Goal: Transaction & Acquisition: Purchase product/service

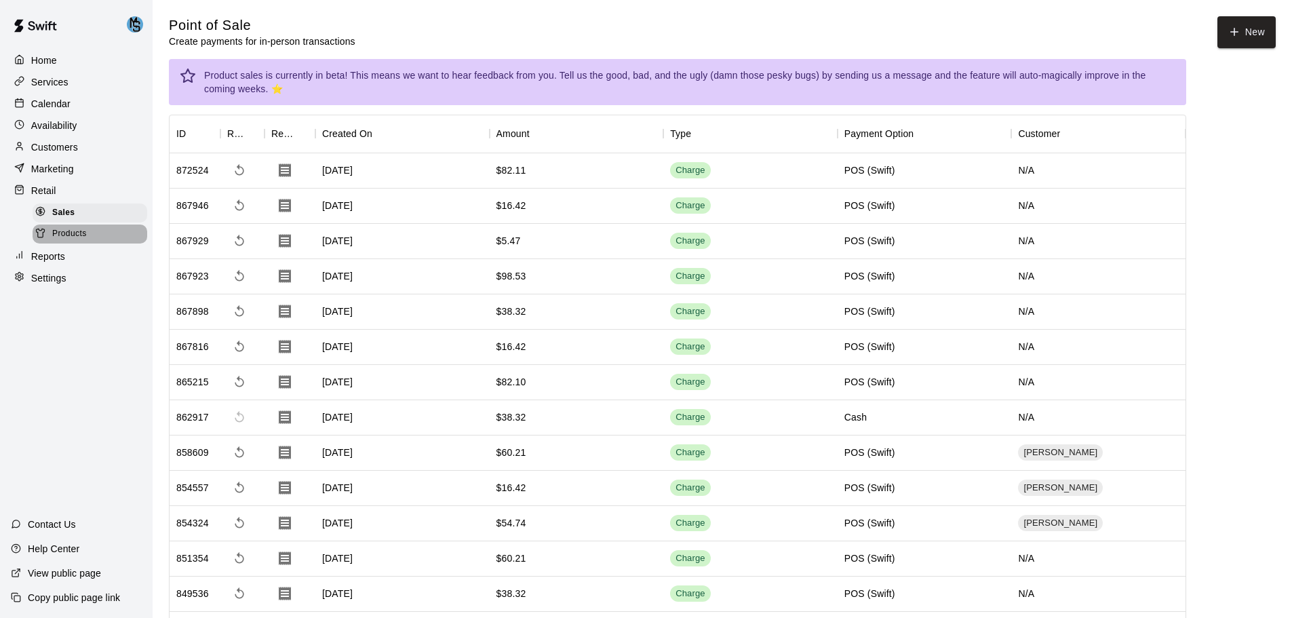
click at [62, 233] on span "Products" at bounding box center [69, 234] width 35 height 14
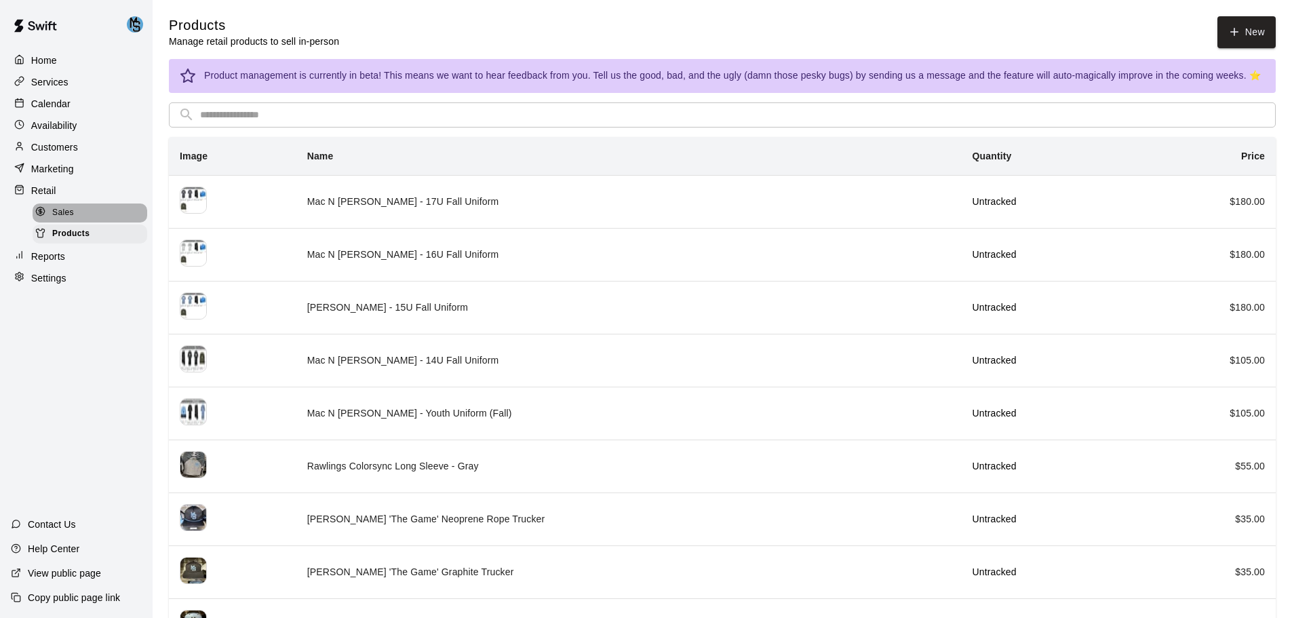
drag, startPoint x: 61, startPoint y: 224, endPoint x: 64, endPoint y: 180, distance: 44.2
click at [61, 220] on span "Sales" at bounding box center [63, 213] width 22 height 14
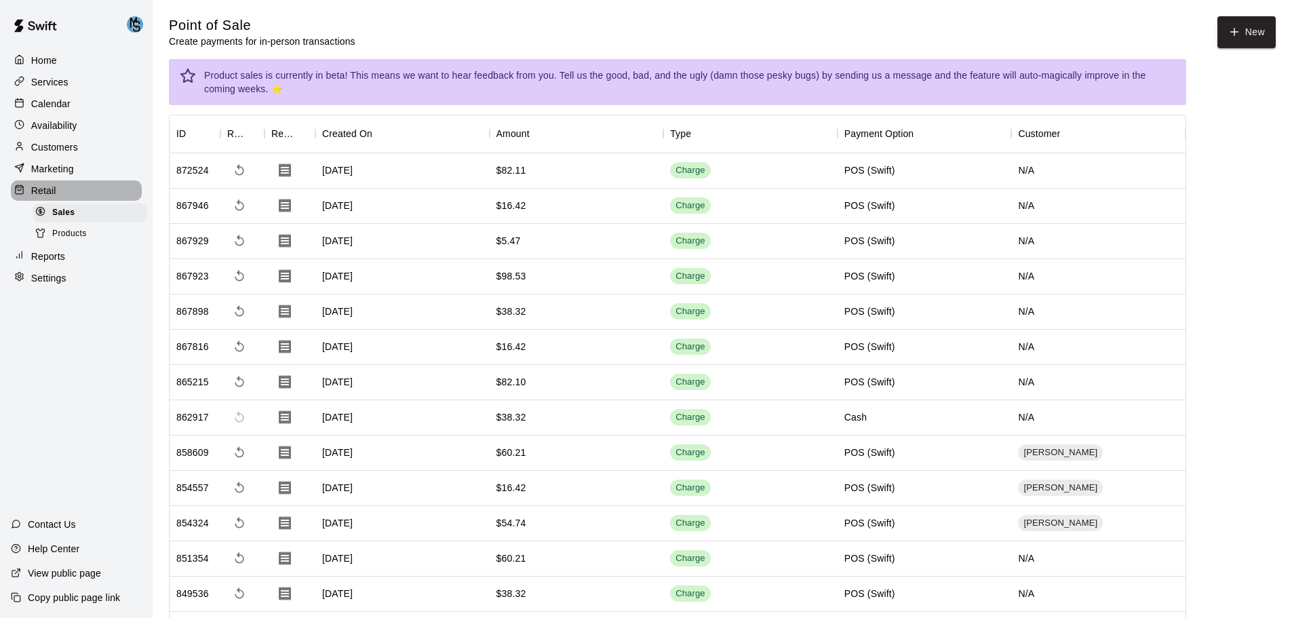
click at [36, 197] on p "Retail" at bounding box center [43, 191] width 25 height 14
click at [1244, 37] on button "New" at bounding box center [1246, 32] width 58 height 32
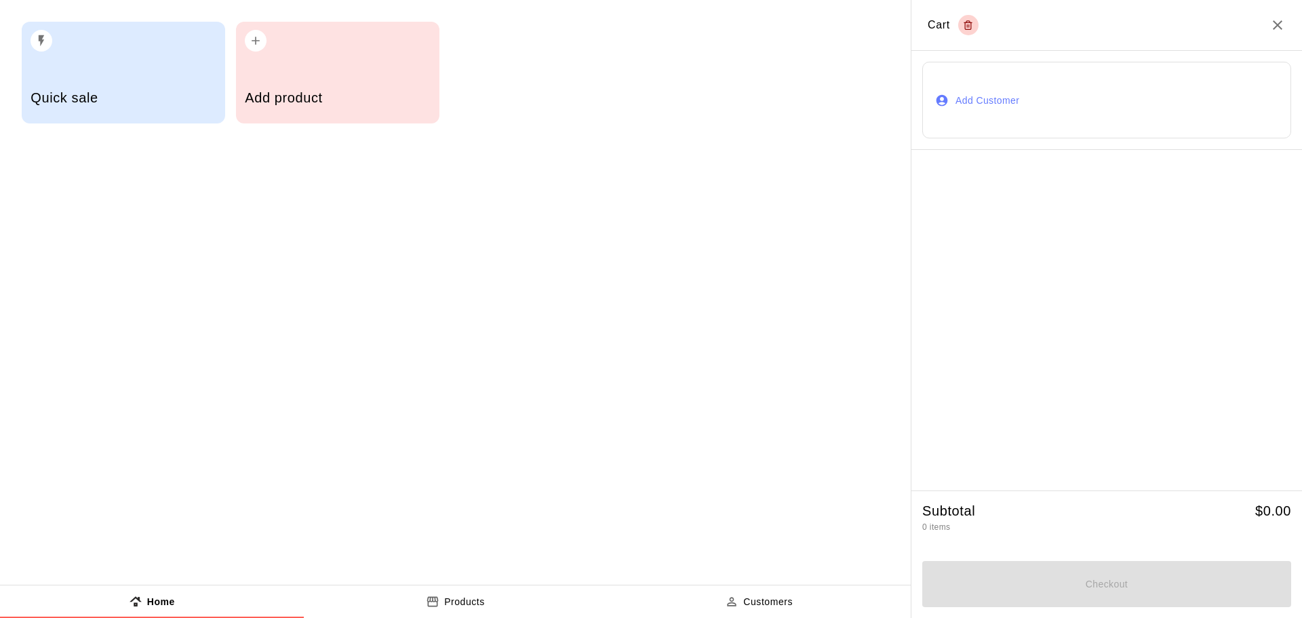
click at [468, 607] on p "Products" at bounding box center [464, 602] width 41 height 14
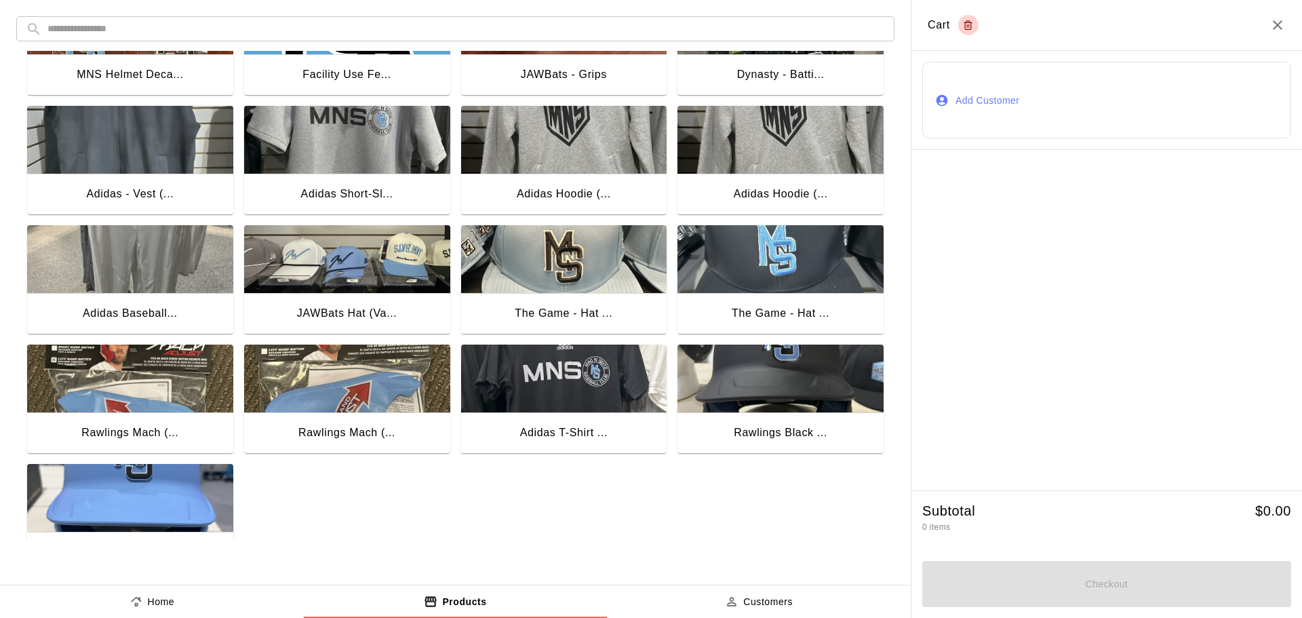
scroll to position [1006, 0]
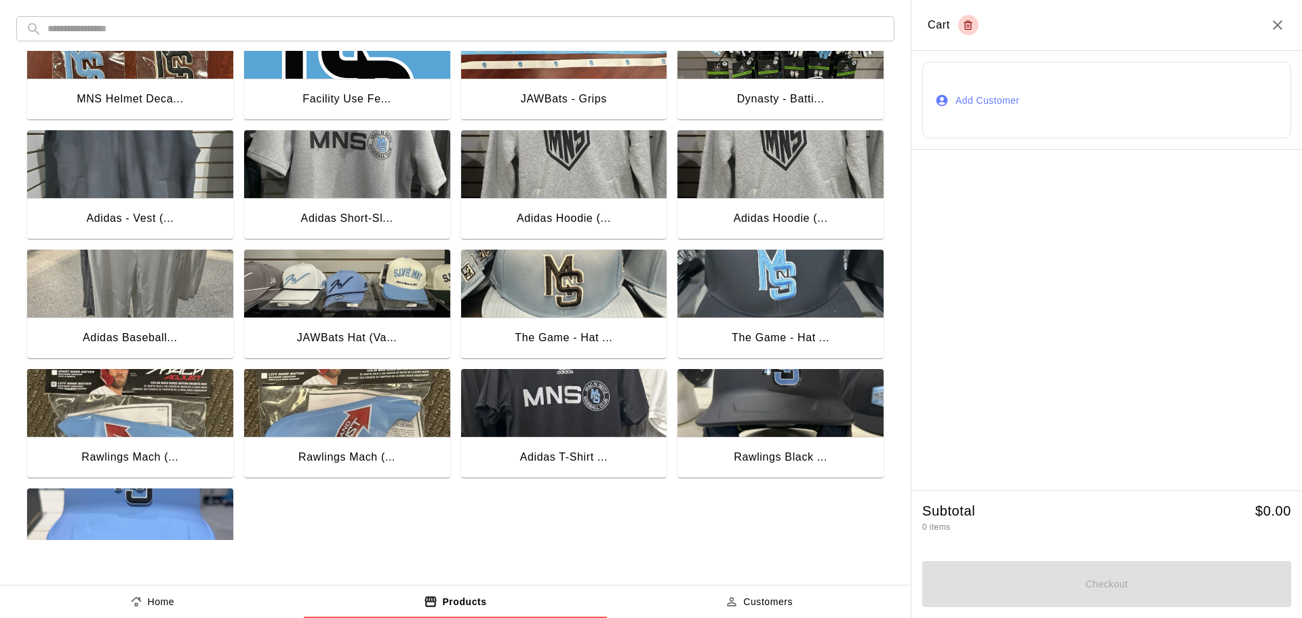
click at [538, 392] on img "button" at bounding box center [564, 403] width 206 height 68
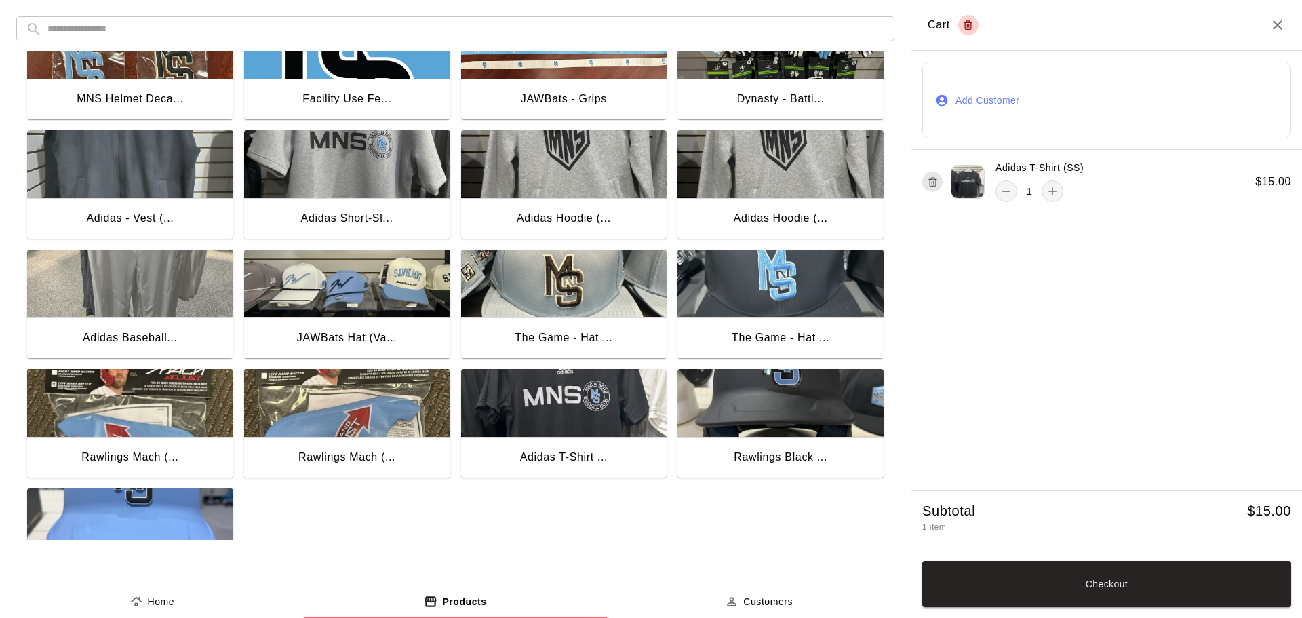
click at [993, 96] on button "Add Customer" at bounding box center [1106, 100] width 369 height 77
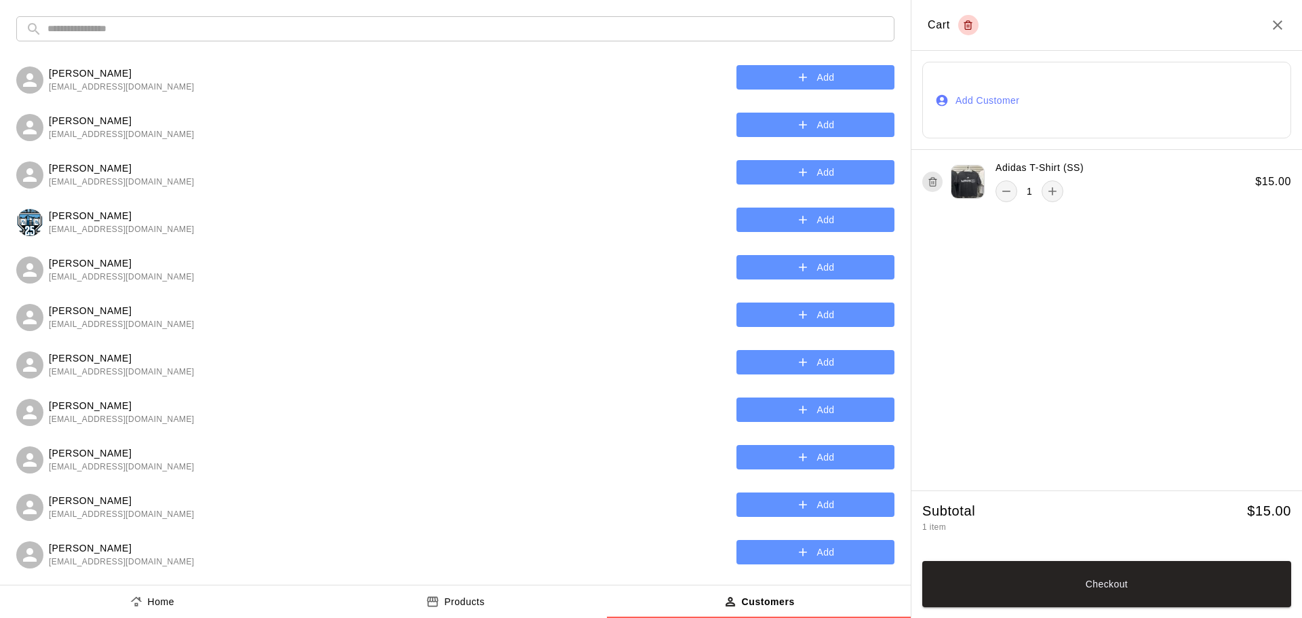
click at [113, 28] on input "text" at bounding box center [465, 28] width 837 height 25
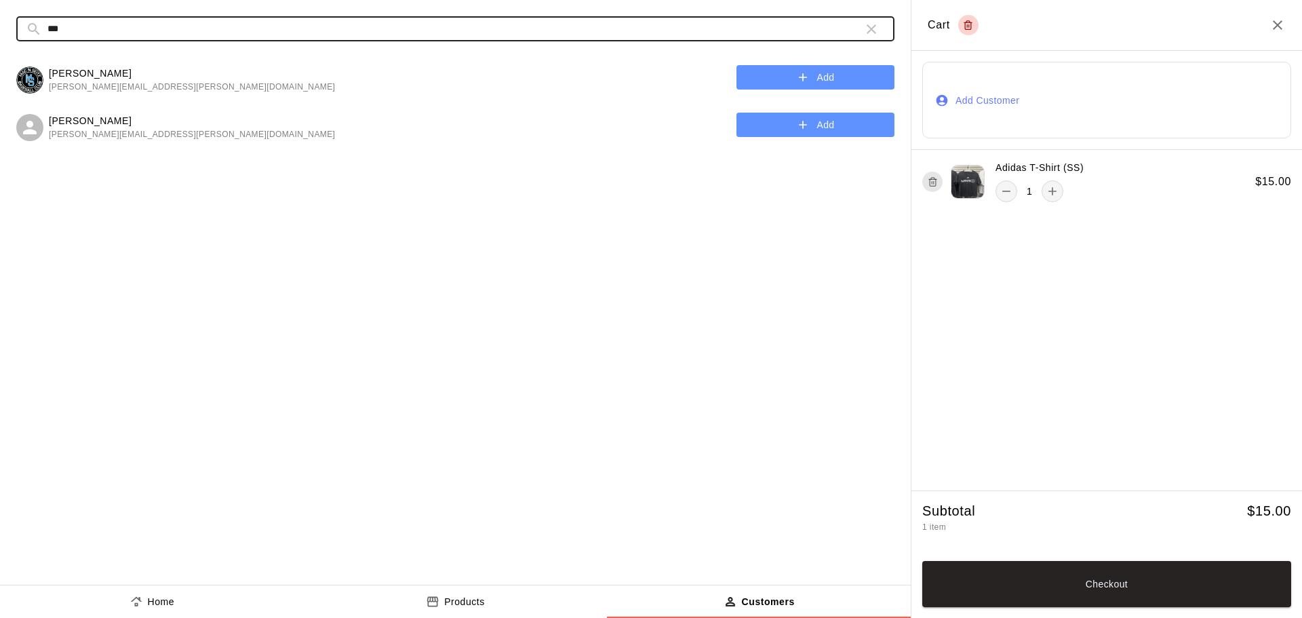
type input "***"
click at [831, 125] on button "Add" at bounding box center [815, 125] width 158 height 25
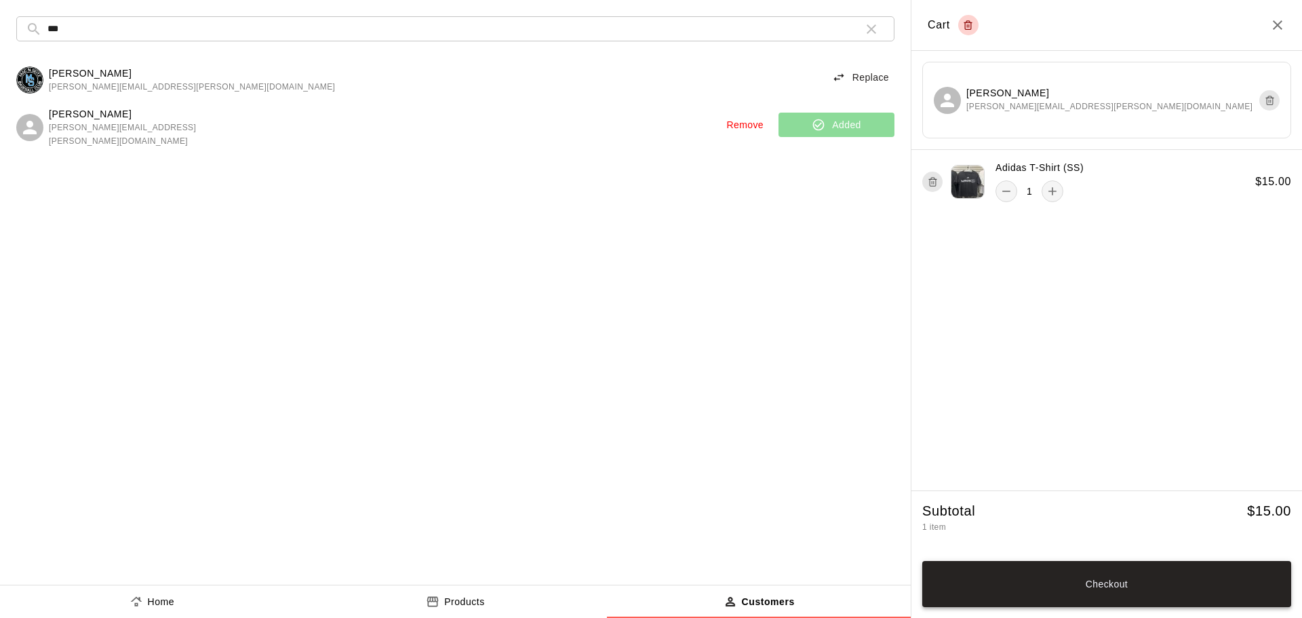
click at [1118, 586] on button "Checkout" at bounding box center [1106, 584] width 369 height 46
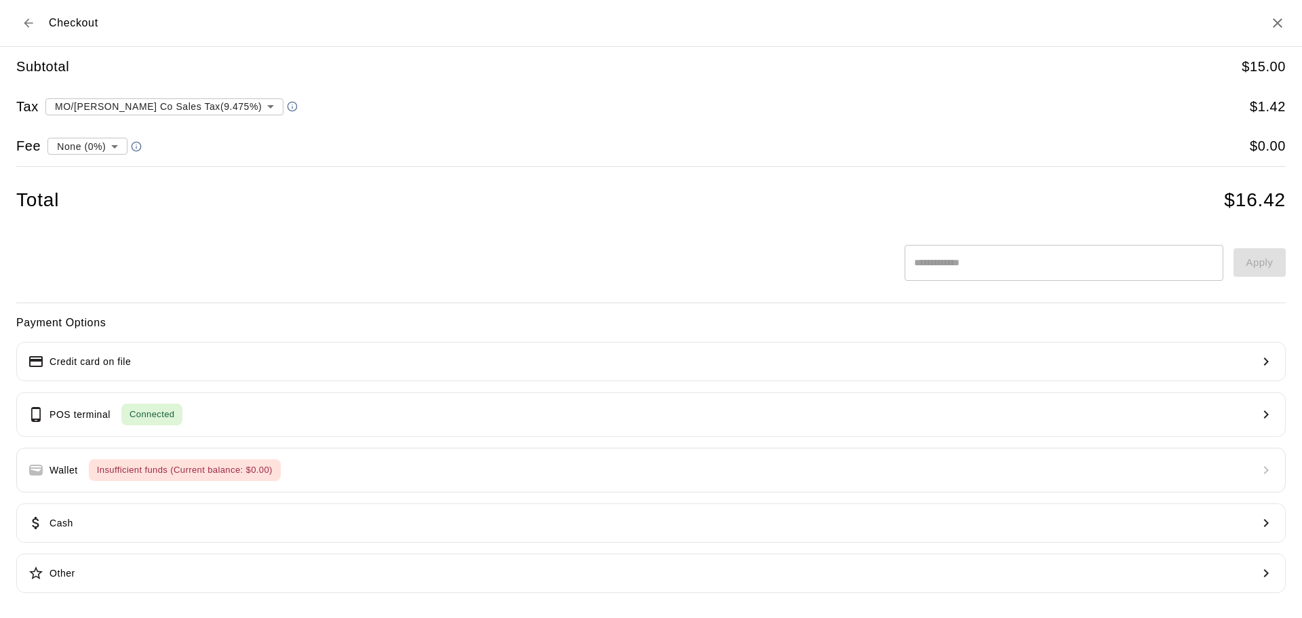
click at [21, 25] on button "Back to cart" at bounding box center [28, 23] width 24 height 24
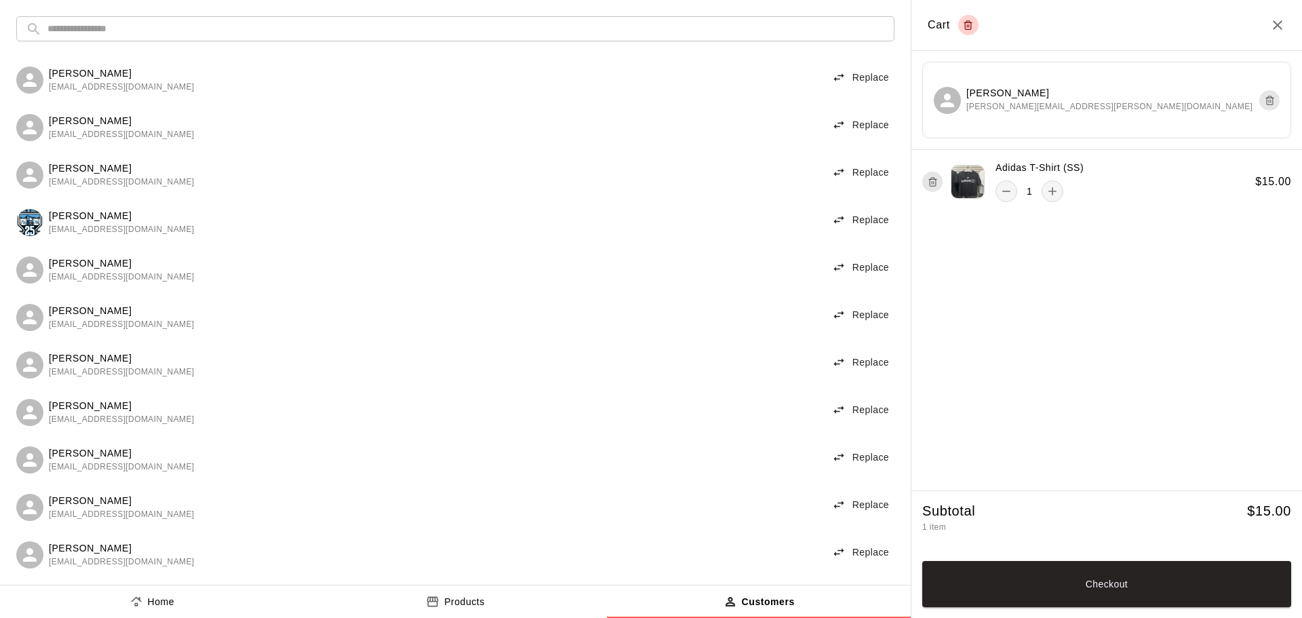
click at [447, 596] on p "Products" at bounding box center [464, 602] width 41 height 14
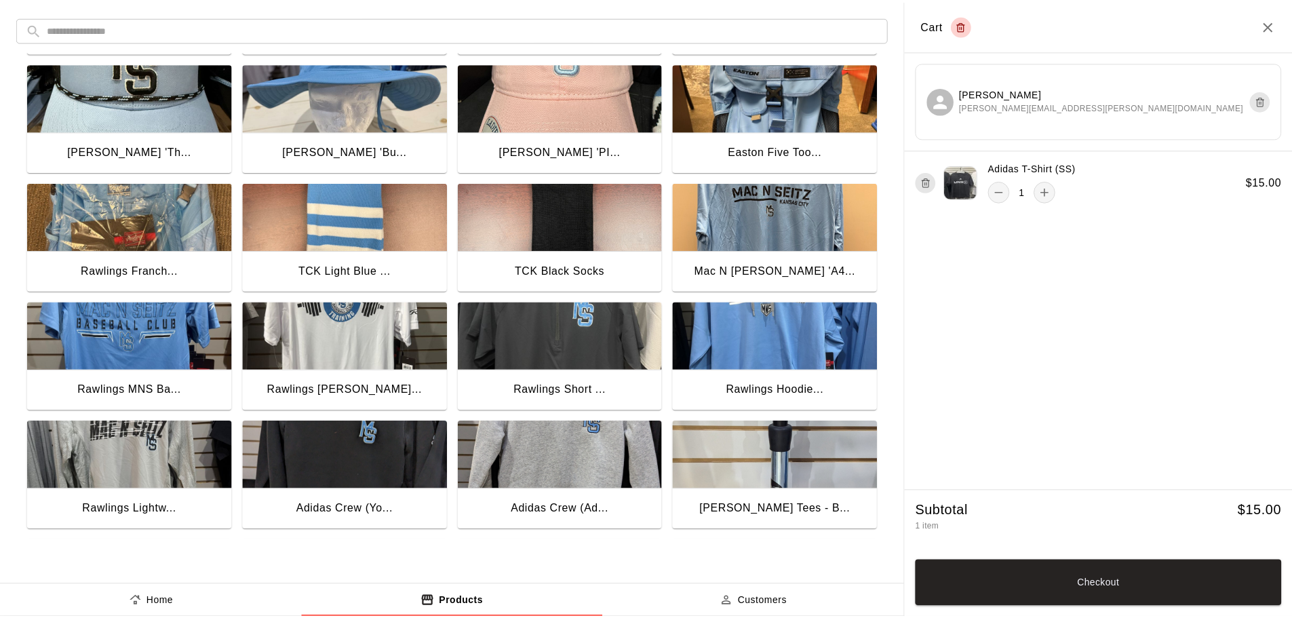
scroll to position [260, 0]
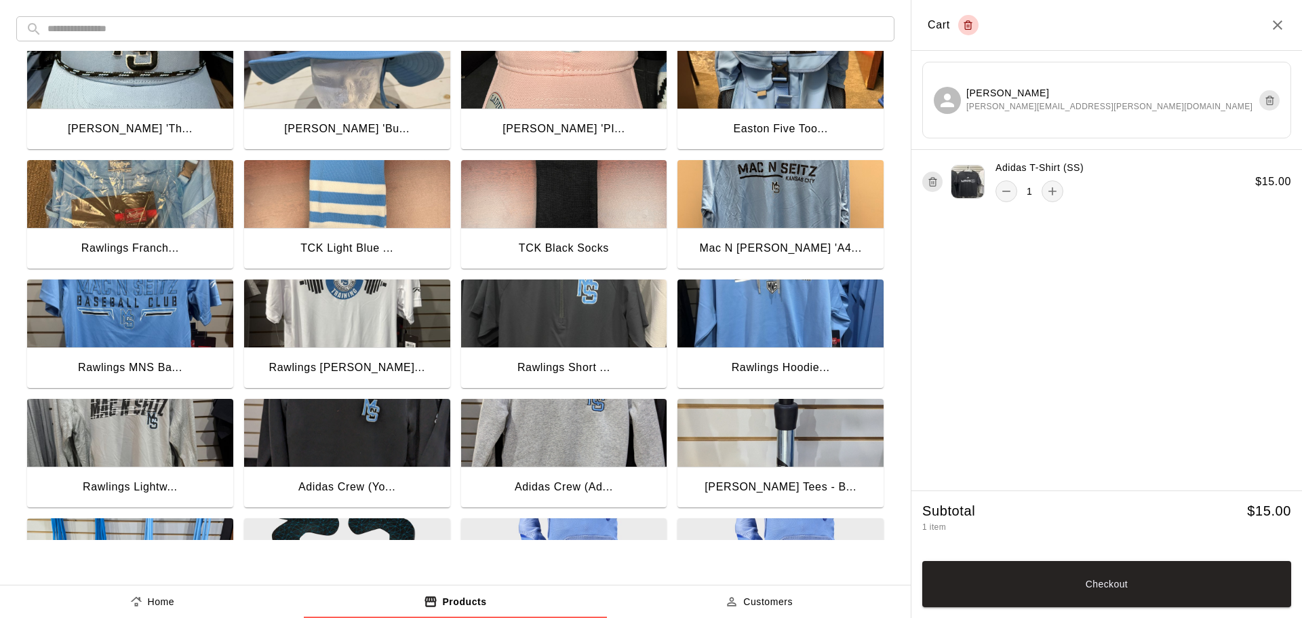
click at [794, 195] on img "button" at bounding box center [780, 194] width 206 height 68
click at [1086, 588] on button "Checkout" at bounding box center [1106, 584] width 369 height 46
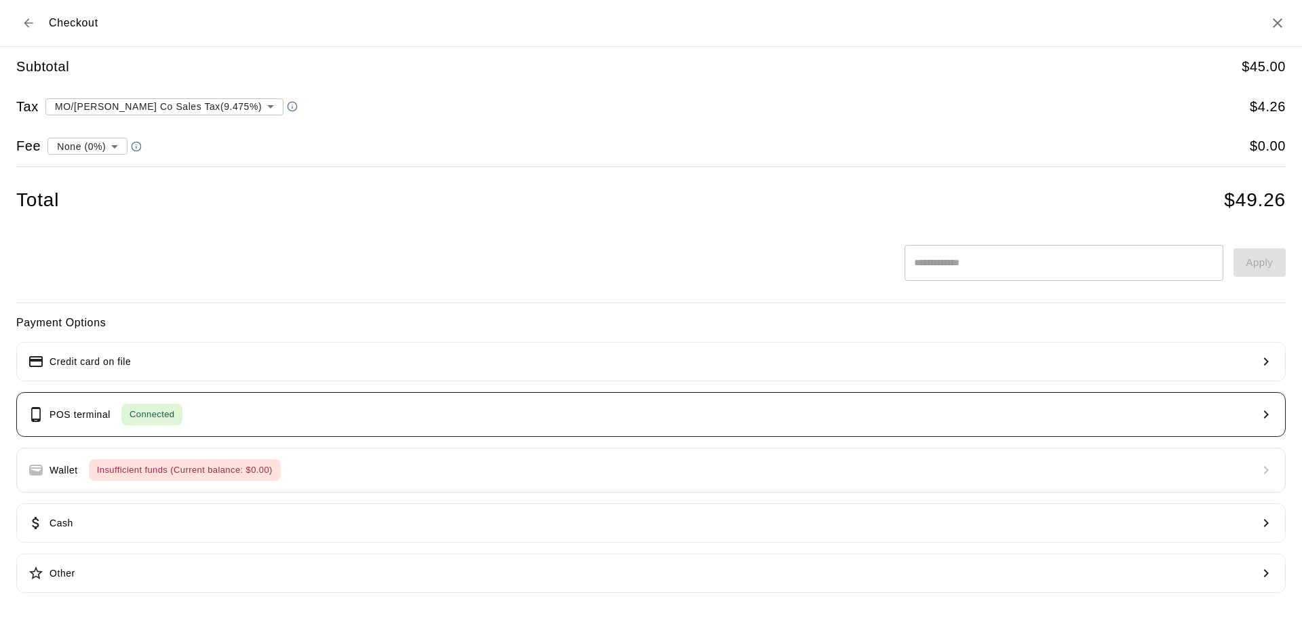
click at [292, 427] on button "POS terminal Connected" at bounding box center [650, 414] width 1269 height 45
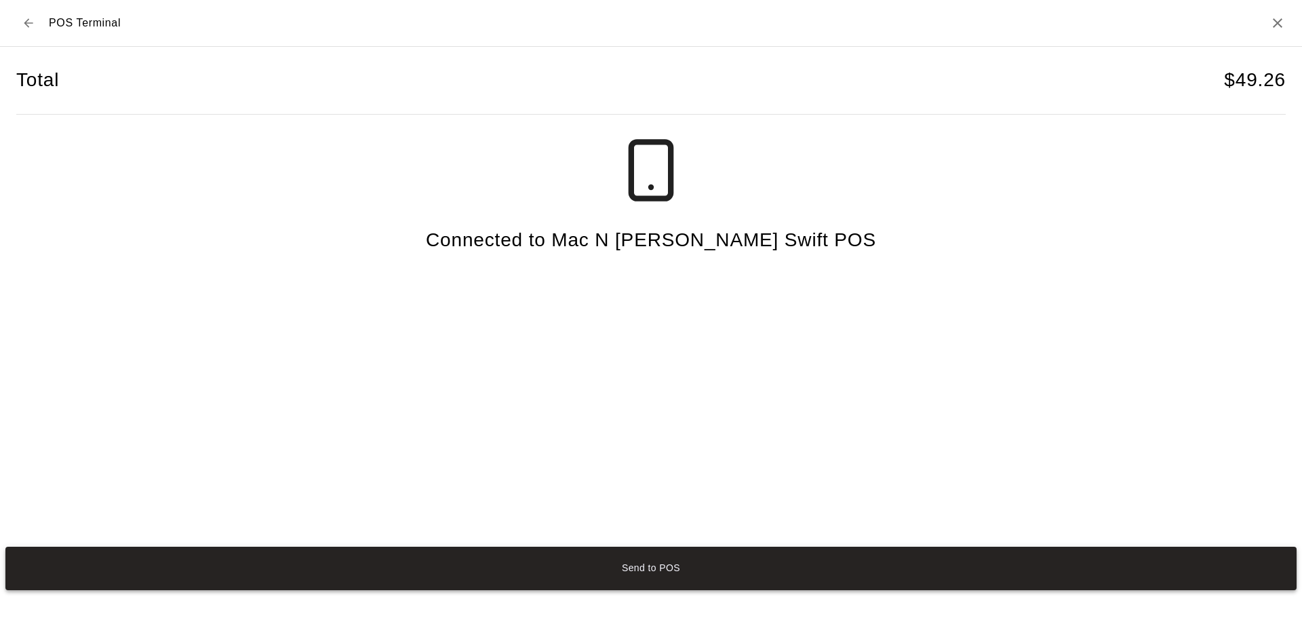
click at [546, 566] on button "Send to POS" at bounding box center [650, 568] width 1291 height 43
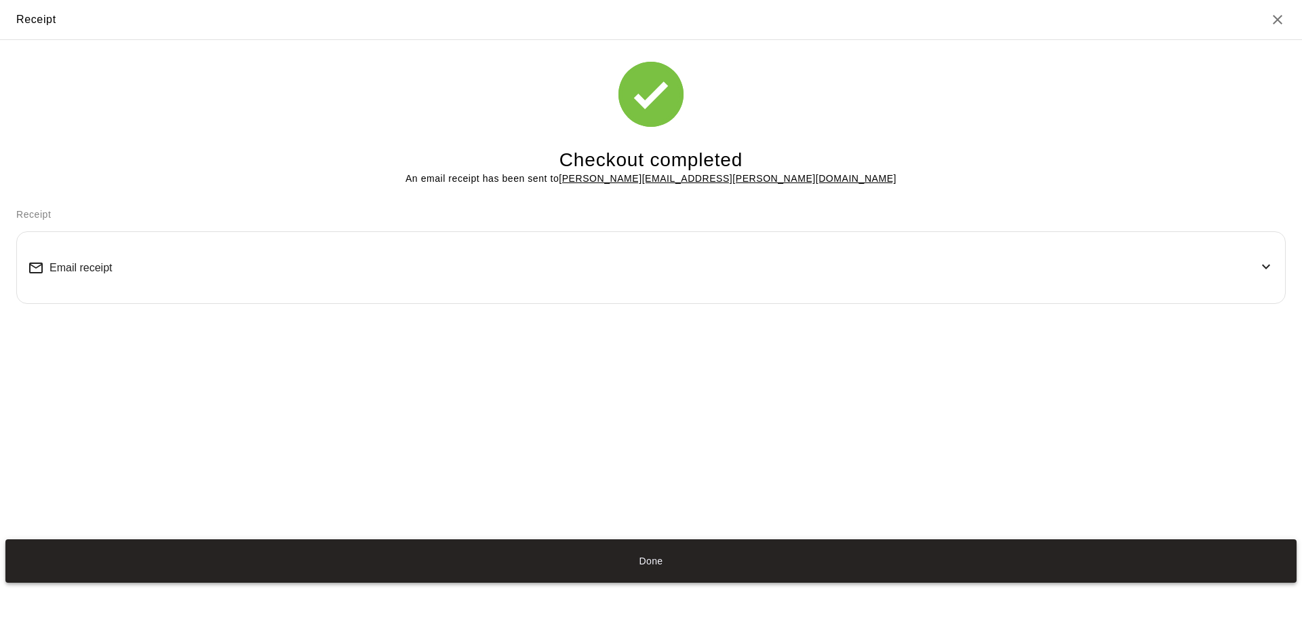
click at [674, 557] on button "Done" at bounding box center [650, 560] width 1291 height 43
